Goal: Information Seeking & Learning: Learn about a topic

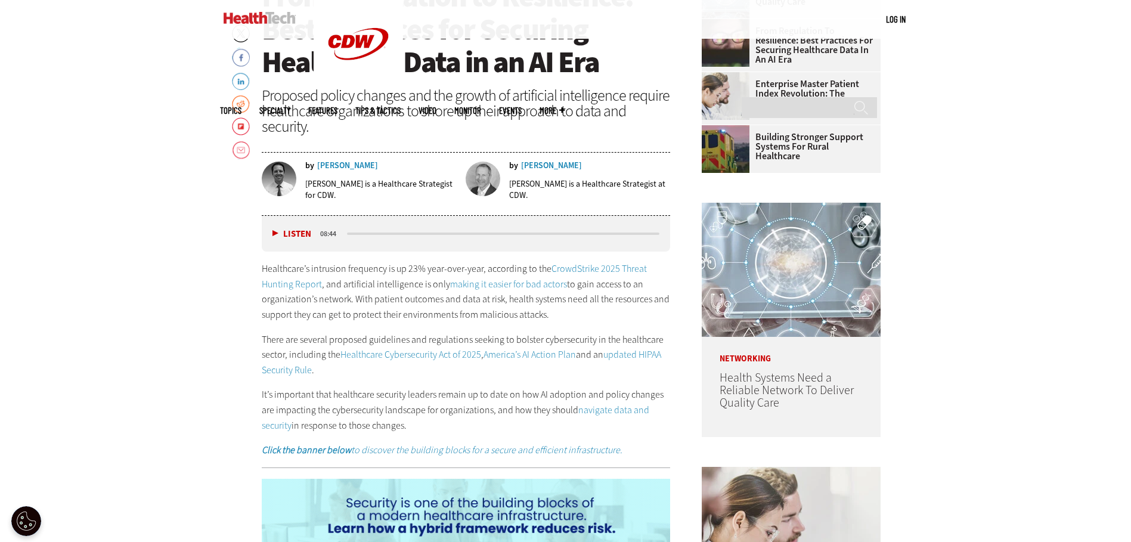
scroll to position [596, 0]
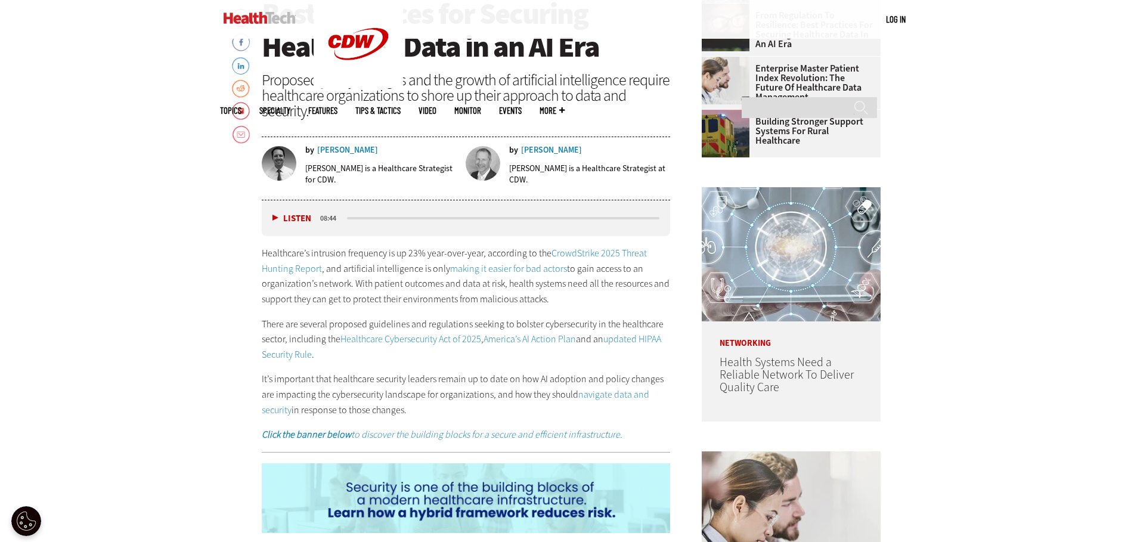
drag, startPoint x: 411, startPoint y: 250, endPoint x: 607, endPoint y: 301, distance: 202.0
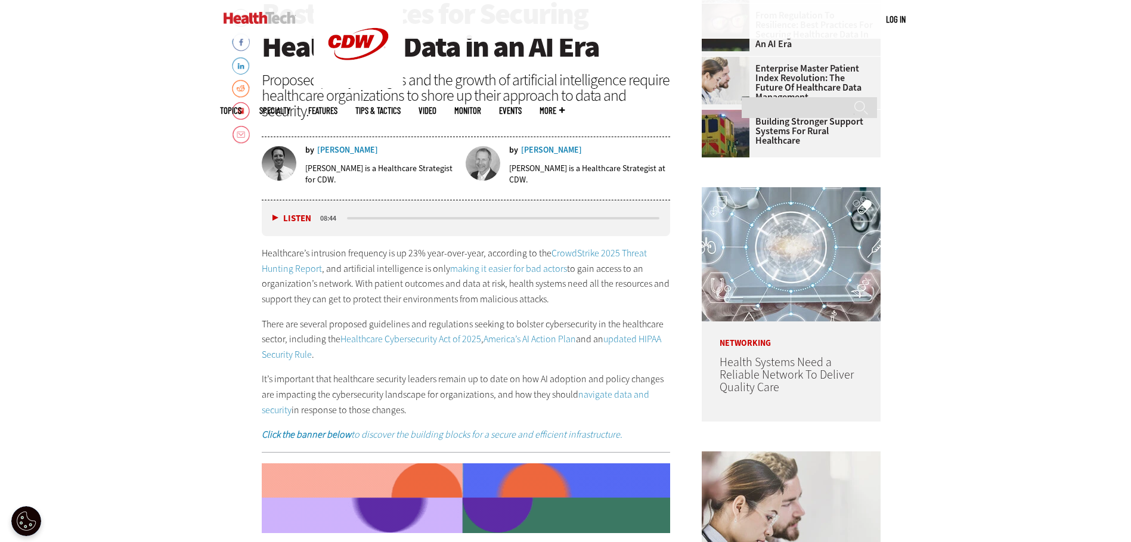
click at [607, 301] on p "Healthcare’s intrusion frequency is up 23% year-over-year, according to the Cro…" at bounding box center [466, 276] width 409 height 61
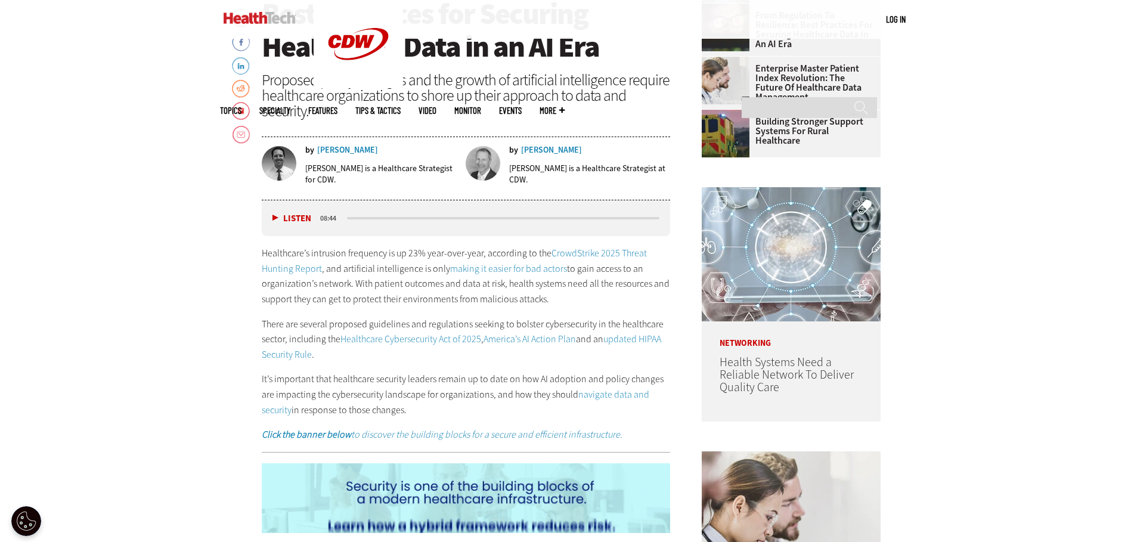
drag, startPoint x: 607, startPoint y: 301, endPoint x: 572, endPoint y: 309, distance: 35.6
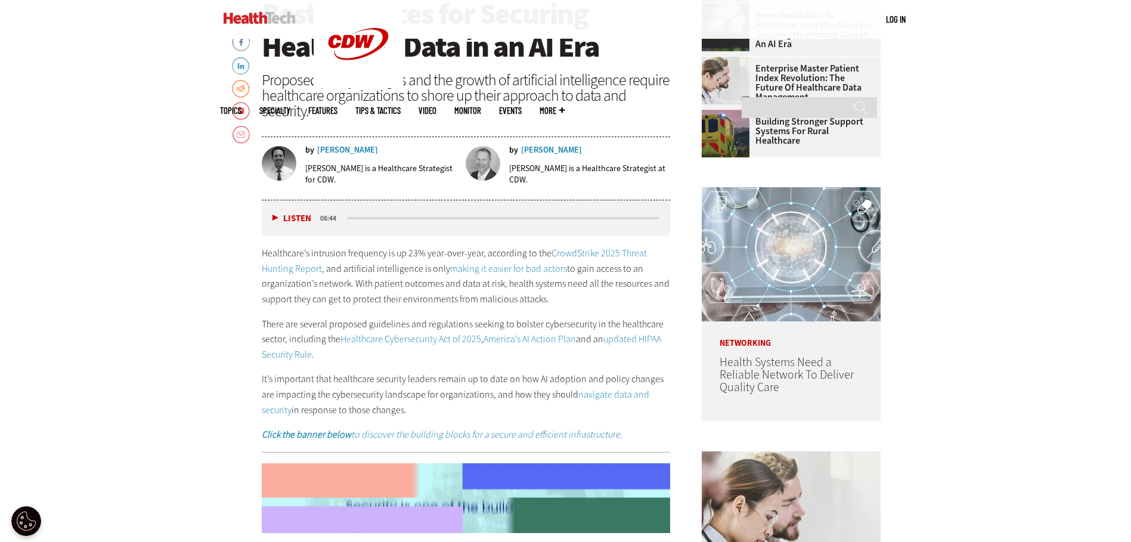
click at [572, 309] on div "Healthcare’s intrusion frequency is up 23% year-over-year, according to the Cro…" at bounding box center [466, 344] width 409 height 197
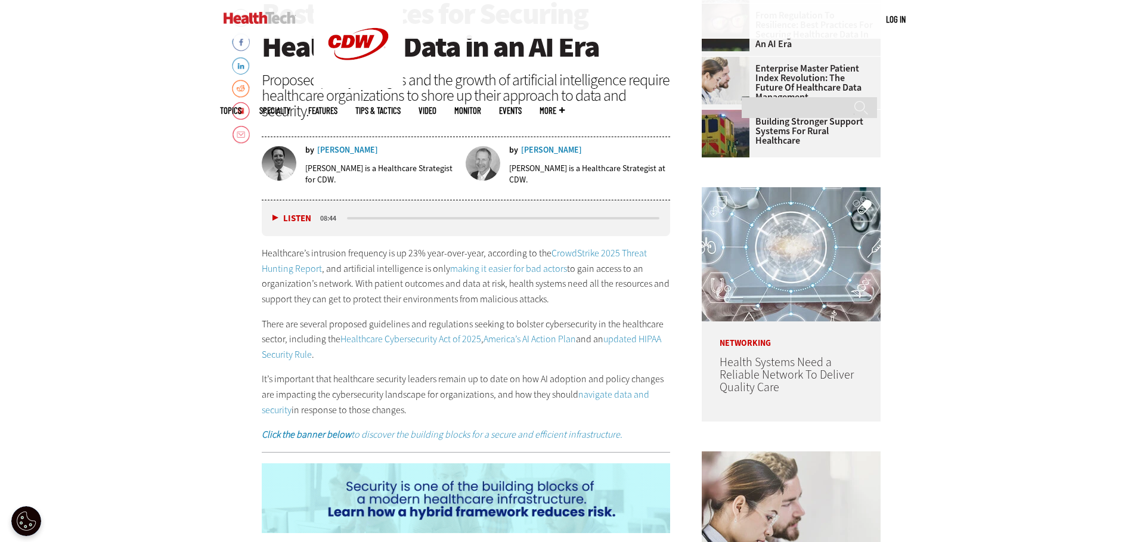
drag, startPoint x: 572, startPoint y: 309, endPoint x: 530, endPoint y: 294, distance: 45.1
click at [530, 294] on p "Healthcare’s intrusion frequency is up 23% year-over-year, according to the Cro…" at bounding box center [466, 276] width 409 height 61
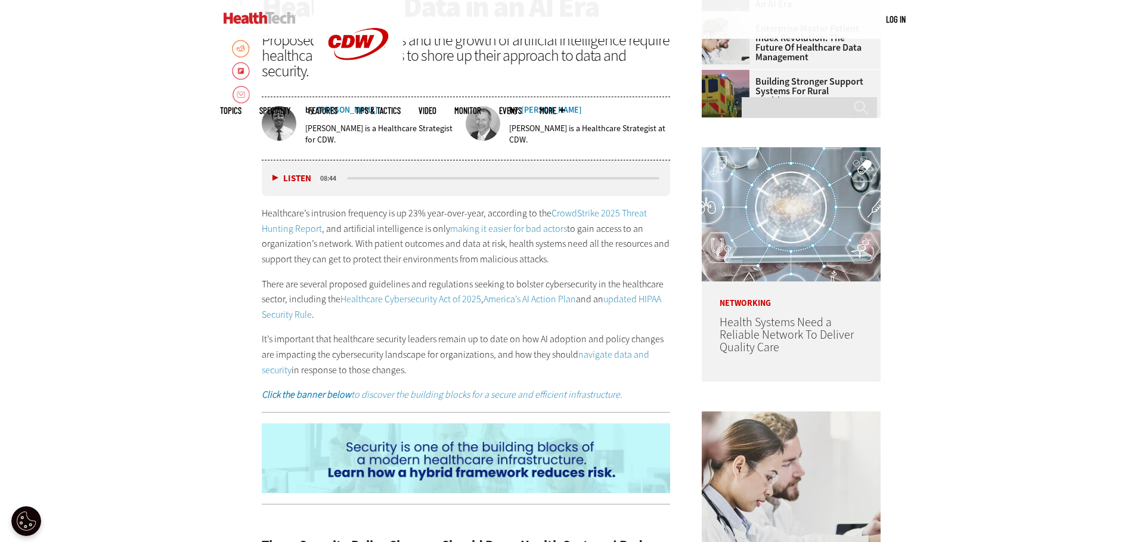
scroll to position [656, 0]
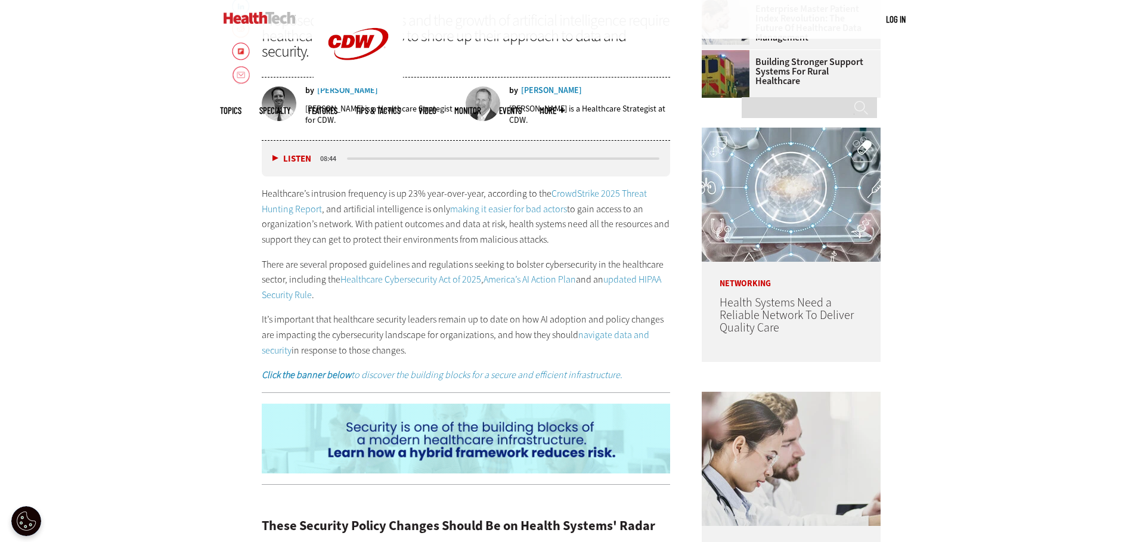
drag, startPoint x: 422, startPoint y: 320, endPoint x: 656, endPoint y: 352, distance: 236.6
click at [660, 352] on p "It’s important that healthcare security leaders remain up to date on how AI ado…" at bounding box center [466, 335] width 409 height 46
click at [416, 347] on p "It’s important that healthcare security leaders remain up to date on how AI ado…" at bounding box center [466, 335] width 409 height 46
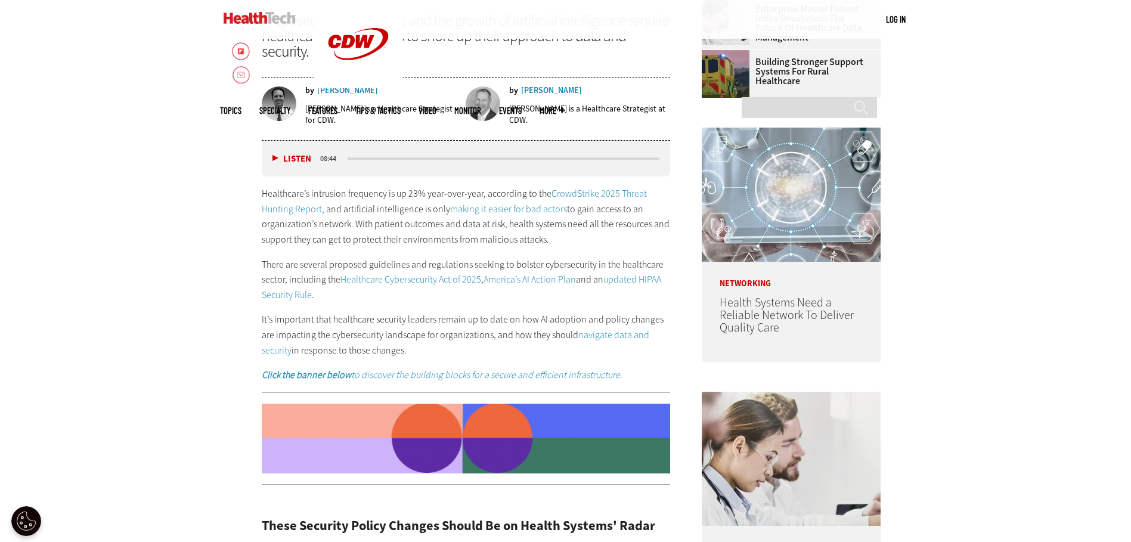
click at [417, 352] on p "It’s important that healthcare security leaders remain up to date on how AI ado…" at bounding box center [466, 335] width 409 height 46
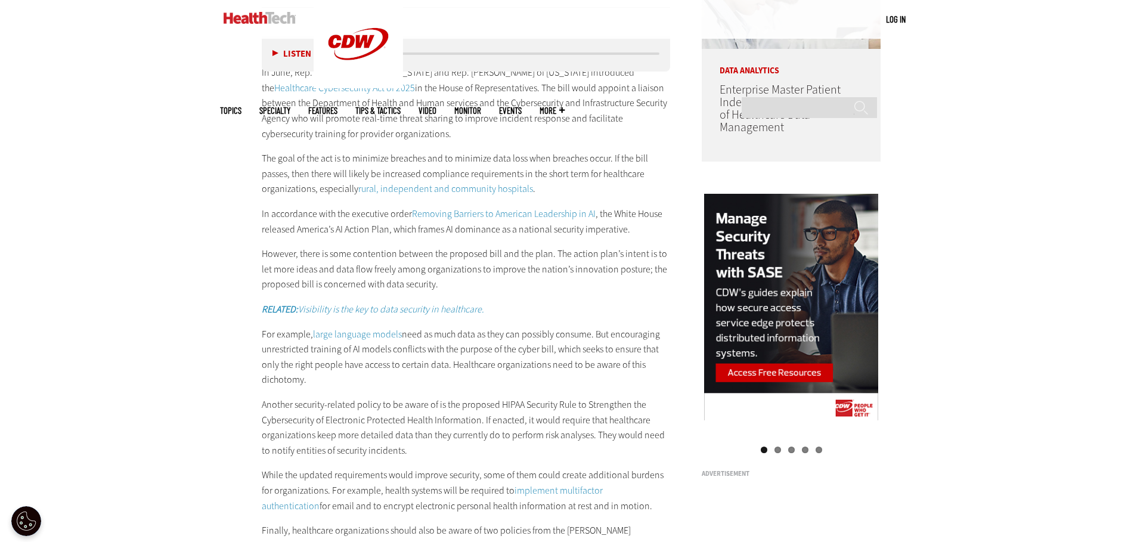
scroll to position [1073, 0]
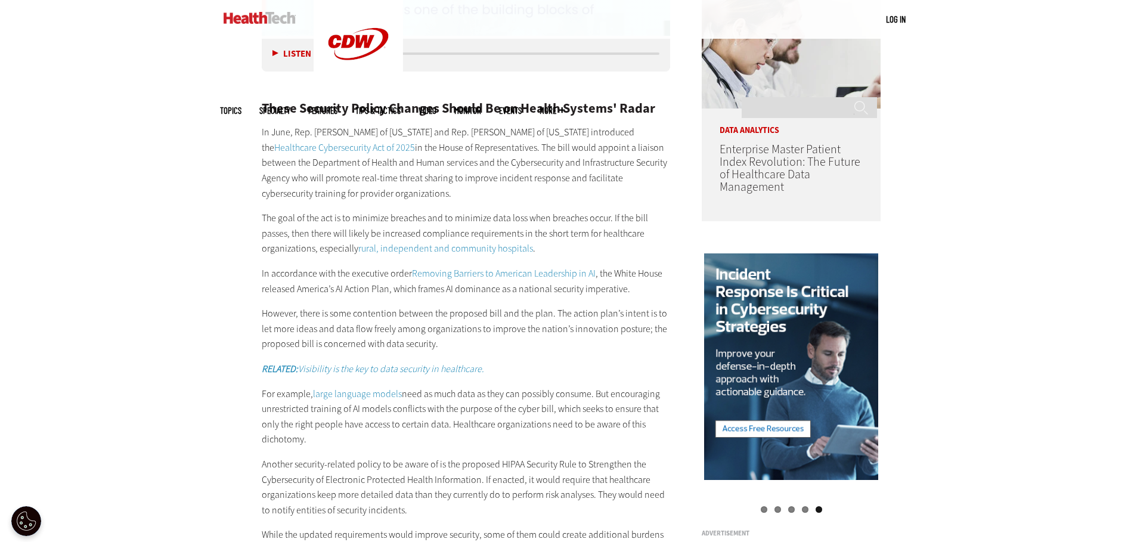
click at [535, 174] on p "In June, Rep. [PERSON_NAME] of [US_STATE] and Rep. [PERSON_NAME] of [US_STATE] …" at bounding box center [466, 163] width 409 height 76
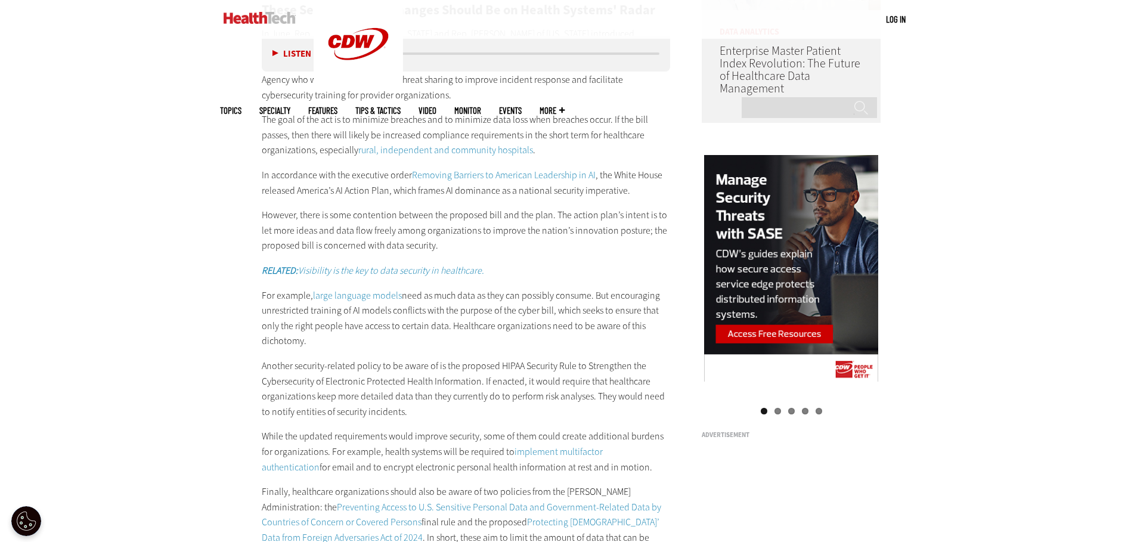
scroll to position [1193, 0]
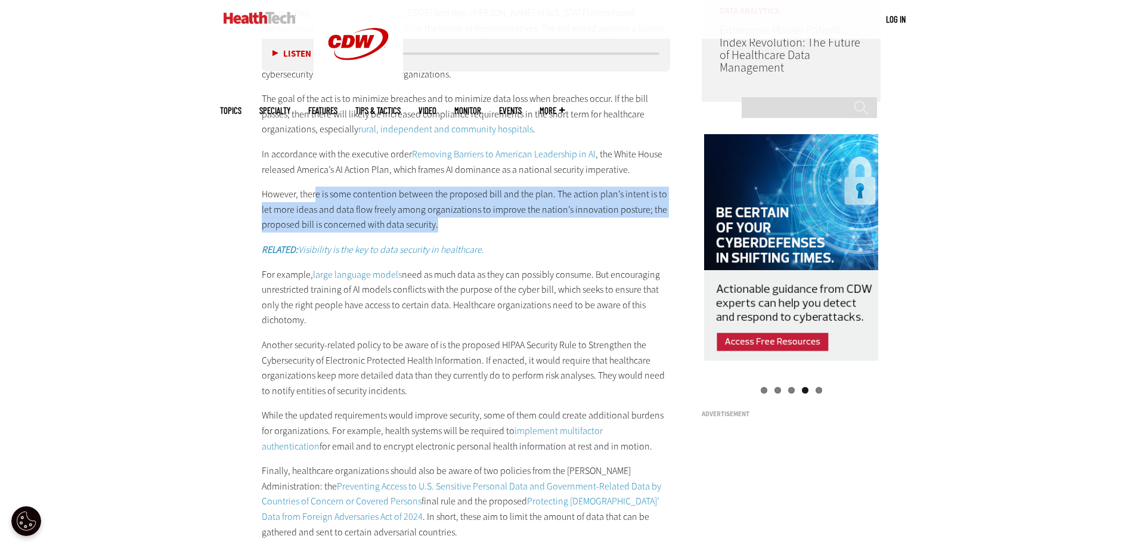
drag, startPoint x: 314, startPoint y: 191, endPoint x: 504, endPoint y: 225, distance: 192.6
click at [504, 225] on p "However, there is some contention between the proposed bill and the plan. The a…" at bounding box center [466, 210] width 409 height 46
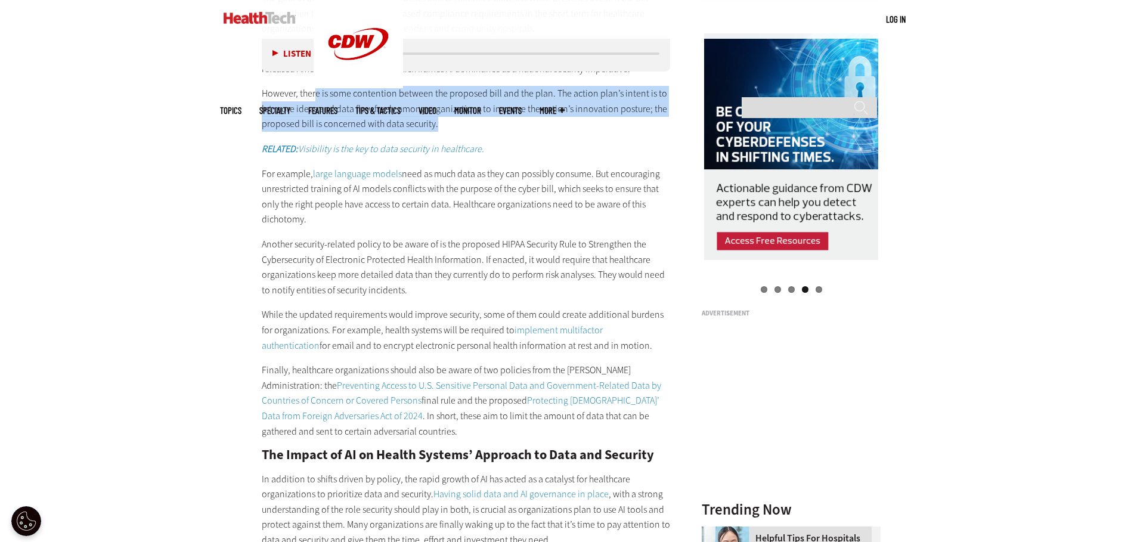
scroll to position [1312, 0]
